Goal: Transaction & Acquisition: Purchase product/service

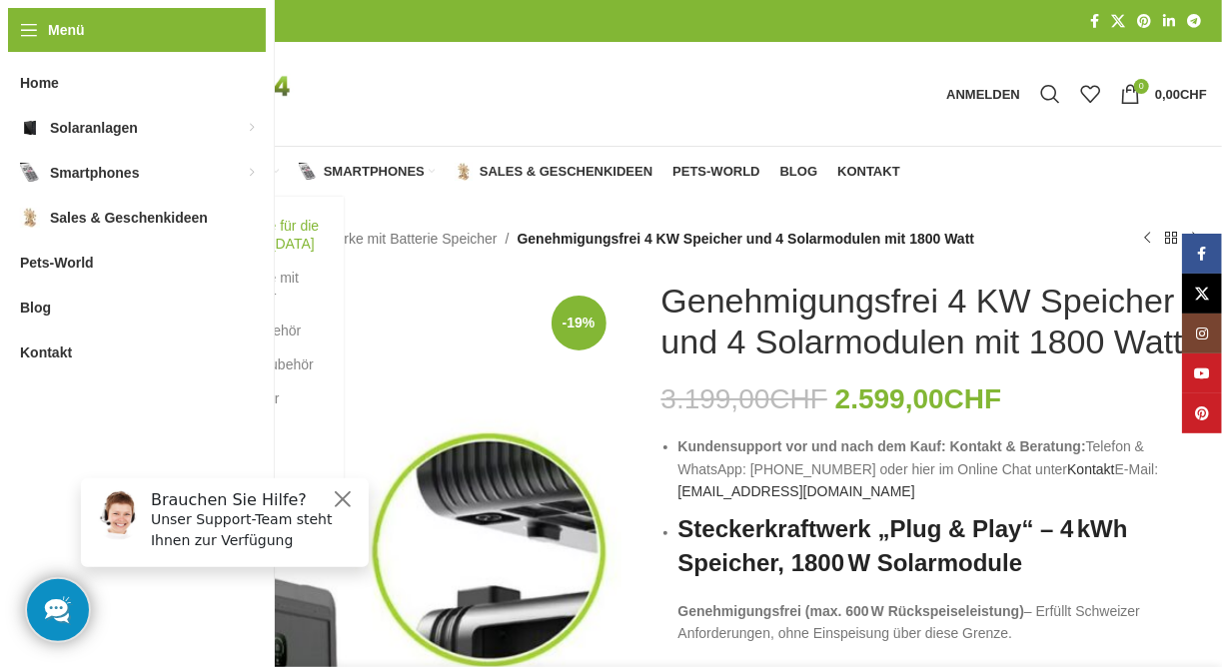
click at [224, 238] on link "Balkonkraftwerke für die [GEOGRAPHIC_DATA]" at bounding box center [234, 235] width 180 height 52
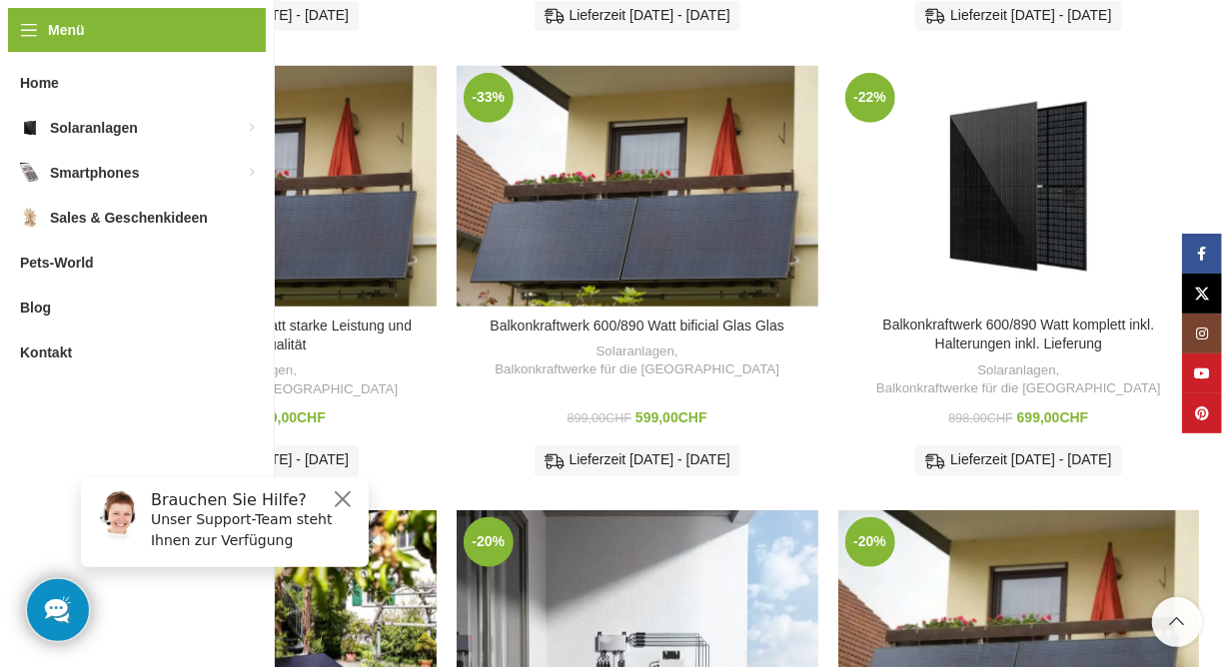
scroll to position [691, 0]
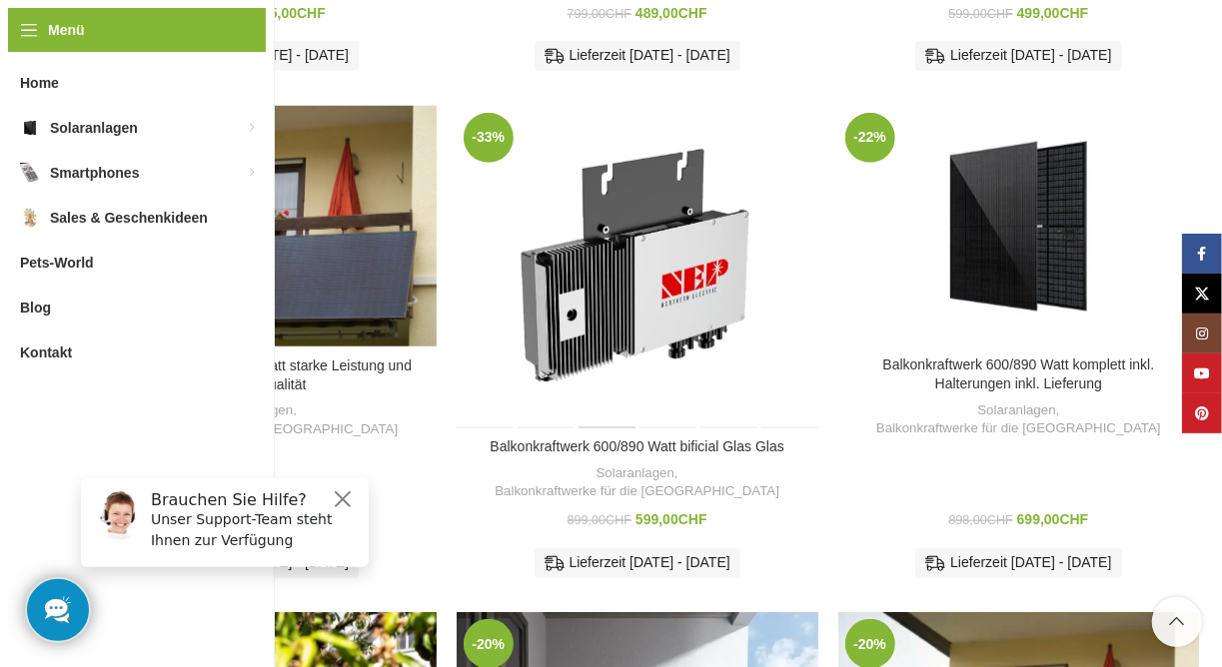
click at [621, 267] on div "Balkonkraftwerk 600/890 Watt bificial Glas Glas" at bounding box center [607, 268] width 60 height 324
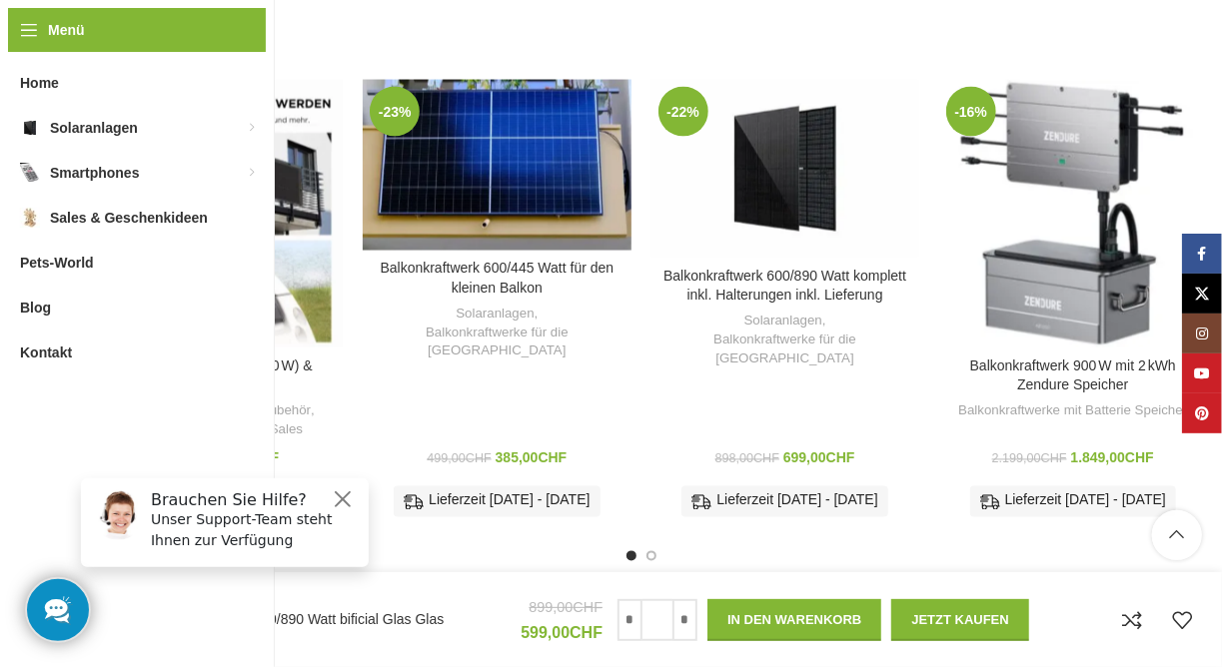
scroll to position [5306, 0]
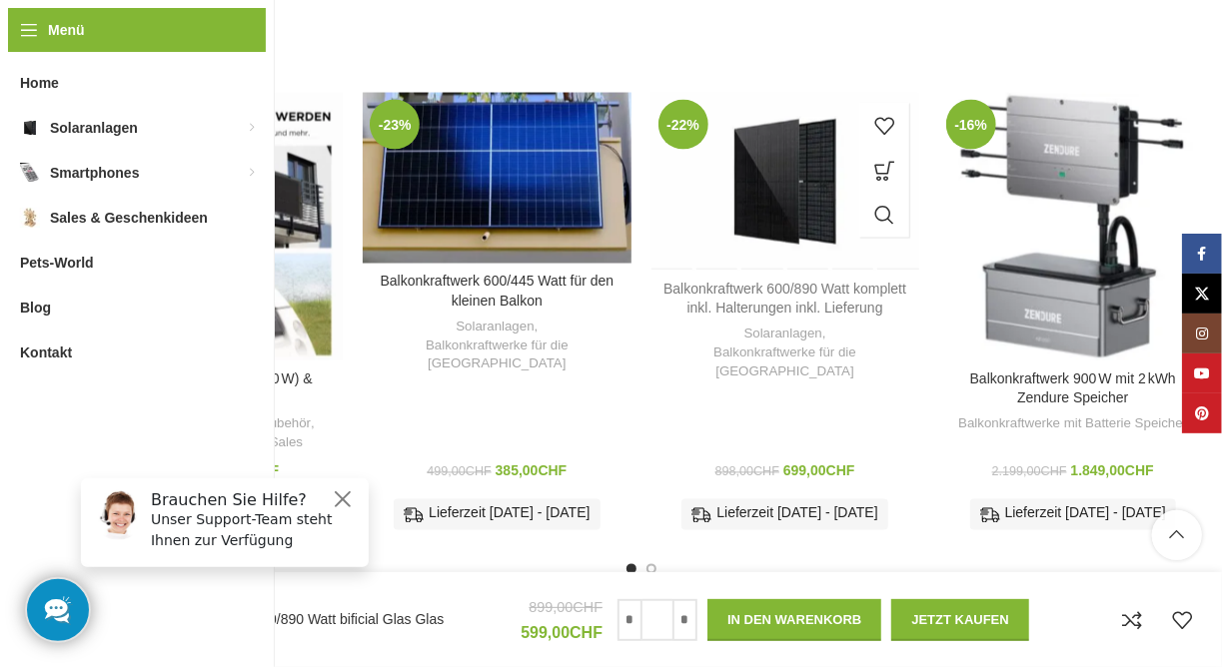
click at [798, 282] on link "Balkonkraftwerk 600/890 Watt komplett inkl. Halterungen inkl. Lieferung" at bounding box center [784, 300] width 243 height 36
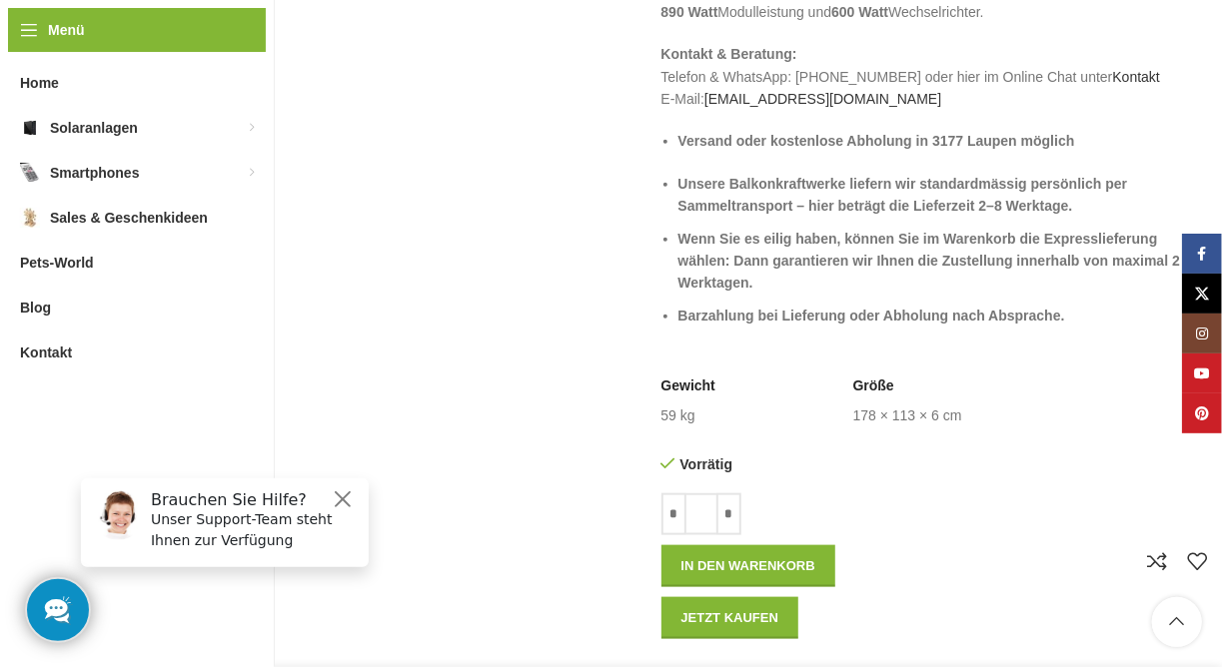
scroll to position [877, 0]
